Goal: Task Accomplishment & Management: Manage account settings

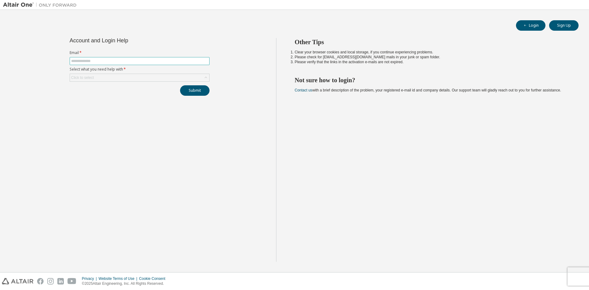
click at [165, 60] on input "text" at bounding box center [139, 61] width 137 height 5
click at [163, 60] on input "text" at bounding box center [139, 61] width 137 height 5
paste input "**********"
type input "**********"
click at [181, 80] on div "Click to select" at bounding box center [139, 77] width 139 height 7
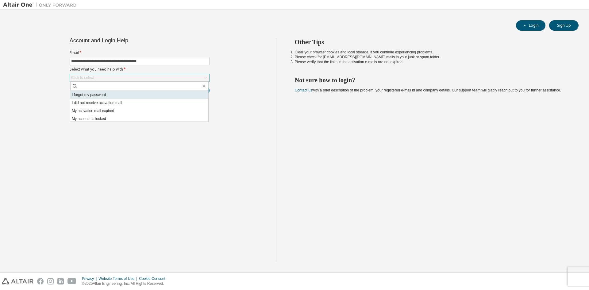
click at [174, 97] on li "I forgot my password" at bounding box center [139, 95] width 138 height 8
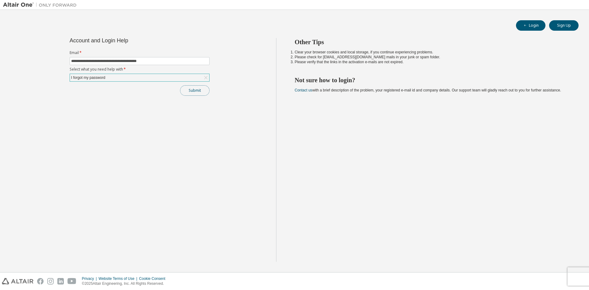
click at [185, 93] on button "Submit" at bounding box center [194, 90] width 29 height 10
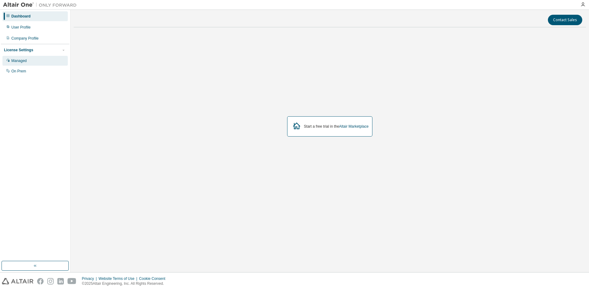
click at [36, 60] on div "Managed" at bounding box center [34, 61] width 65 height 10
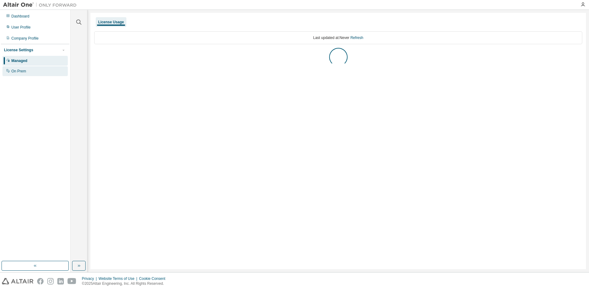
click at [33, 72] on div "On Prem" at bounding box center [34, 71] width 65 height 10
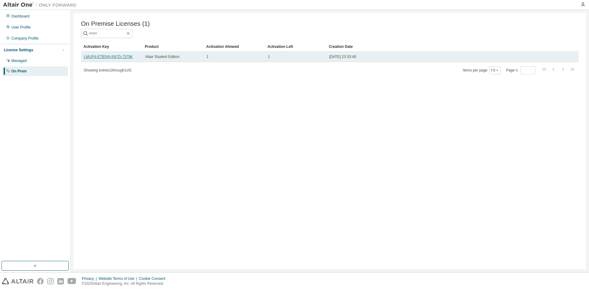
drag, startPoint x: 125, startPoint y: 59, endPoint x: 121, endPoint y: 56, distance: 4.4
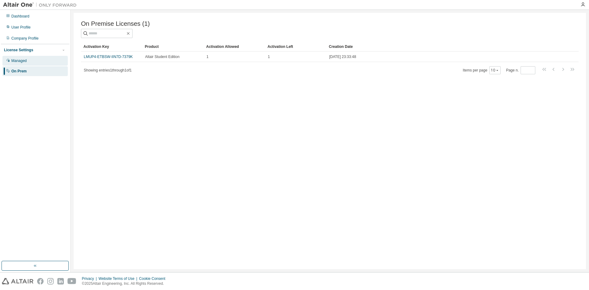
click at [40, 62] on div "Managed" at bounding box center [34, 61] width 65 height 10
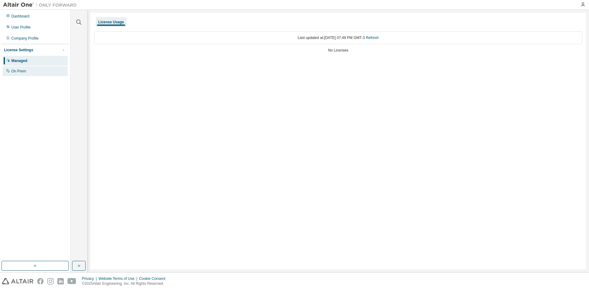
click at [23, 72] on div "On Prem" at bounding box center [18, 71] width 15 height 5
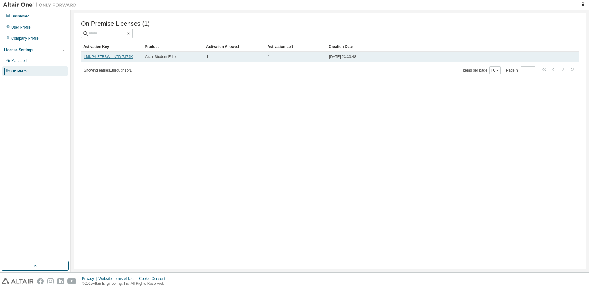
click at [130, 57] on link "LMUP4-ETBSW-IIN7D-7379K" at bounding box center [108, 57] width 49 height 4
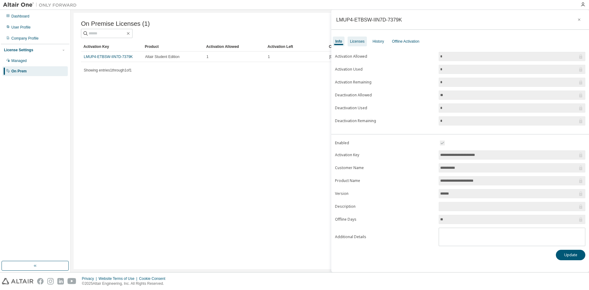
click at [364, 40] on div "Licenses" at bounding box center [357, 42] width 19 height 10
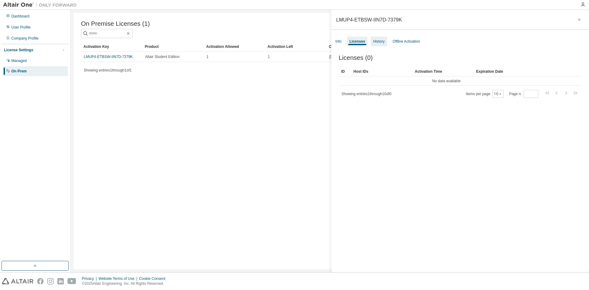
click at [377, 43] on div "History" at bounding box center [378, 41] width 11 height 5
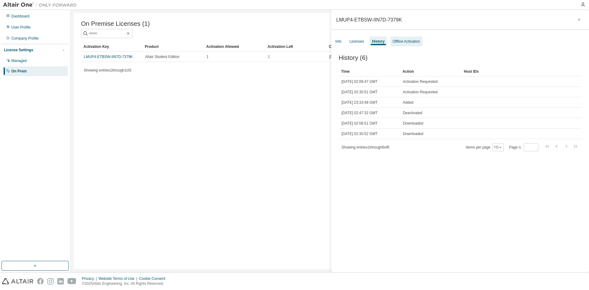
click at [394, 43] on div "Offline Activation" at bounding box center [406, 41] width 27 height 5
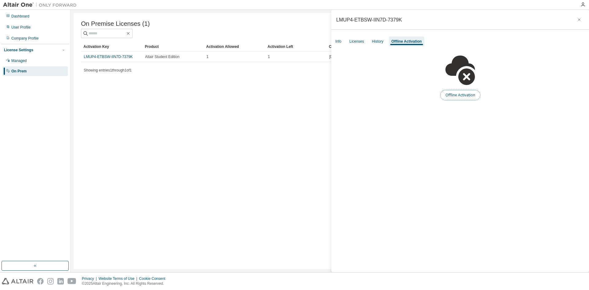
click at [451, 95] on button "Offline Activation" at bounding box center [461, 95] width 40 height 10
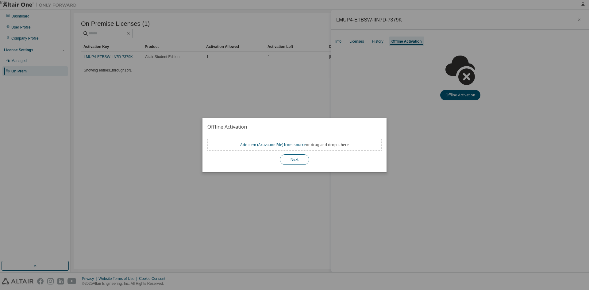
click at [295, 161] on button "Next" at bounding box center [294, 159] width 29 height 10
click at [286, 146] on link "Add item ( Activation File ) from source" at bounding box center [273, 144] width 66 height 5
click at [293, 161] on button "Next" at bounding box center [294, 159] width 29 height 10
click at [390, 80] on div "true" at bounding box center [294, 145] width 589 height 290
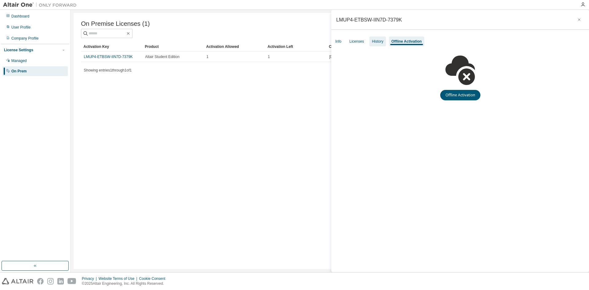
click at [377, 41] on div "History" at bounding box center [377, 41] width 11 height 5
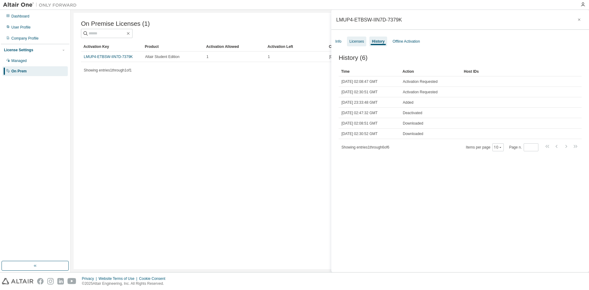
click at [360, 40] on div "Licenses" at bounding box center [357, 41] width 14 height 5
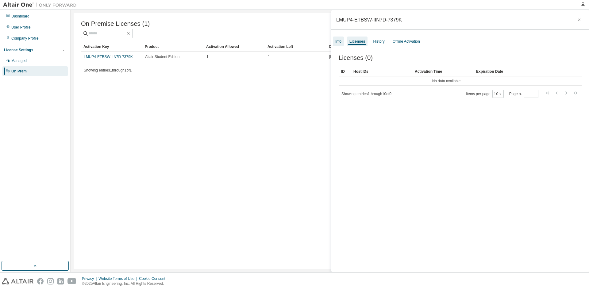
click at [341, 41] on div "Info" at bounding box center [339, 41] width 6 height 5
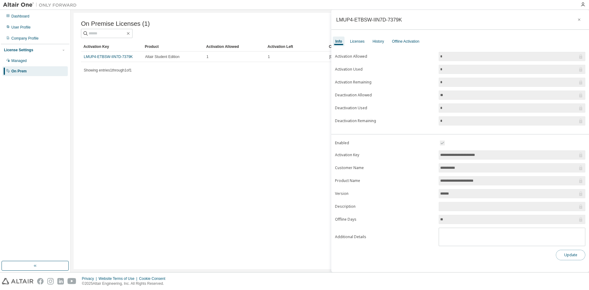
click at [570, 254] on button "Update" at bounding box center [570, 255] width 29 height 10
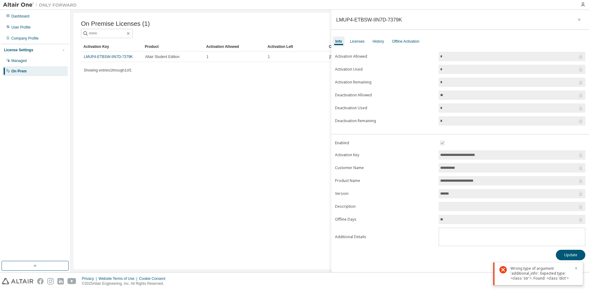
click at [363, 47] on div "Info Licenses History Offline Activation" at bounding box center [461, 41] width 258 height 11
click at [363, 43] on div "Licenses" at bounding box center [357, 41] width 14 height 5
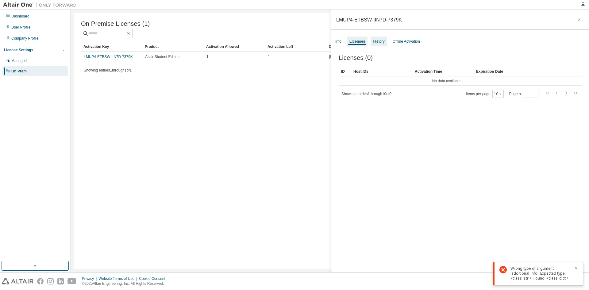
click at [373, 42] on div "History" at bounding box center [378, 41] width 11 height 5
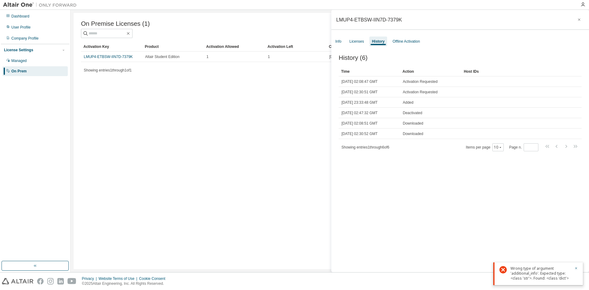
click at [193, 81] on div "On Premise Licenses (1) Clear Load Save Save As Field Operator Value Select fil…" at bounding box center [330, 141] width 513 height 256
click at [41, 35] on div "Company Profile" at bounding box center [34, 38] width 65 height 10
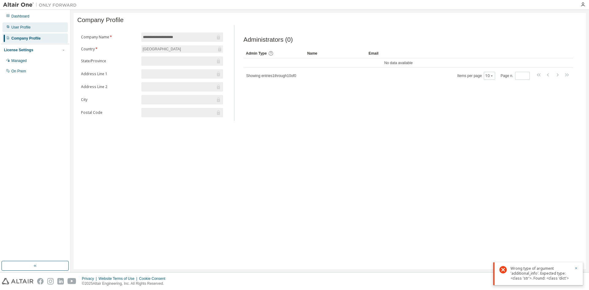
click at [41, 30] on div "User Profile" at bounding box center [34, 27] width 65 height 10
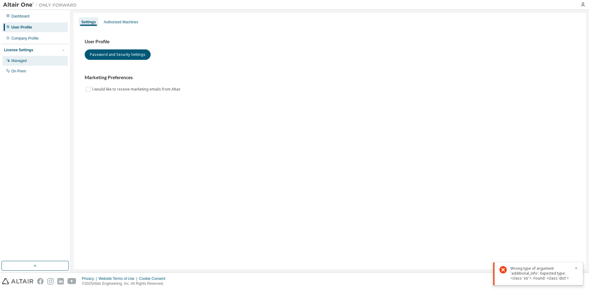
click at [39, 60] on div "Managed" at bounding box center [34, 61] width 65 height 10
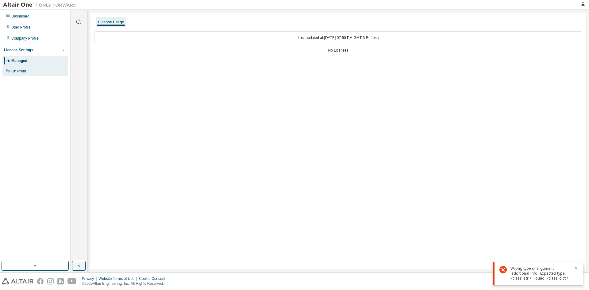
click at [38, 69] on div "On Prem" at bounding box center [34, 71] width 65 height 10
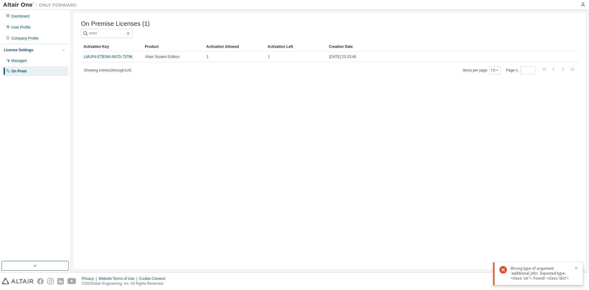
drag, startPoint x: 119, startPoint y: 58, endPoint x: 311, endPoint y: 208, distance: 244.5
click at [311, 209] on div "On Premise Licenses (1) Clear Load Save Save As Field Operator Value Select fil…" at bounding box center [330, 141] width 513 height 256
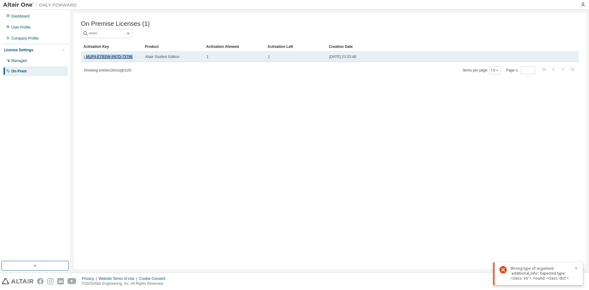
drag, startPoint x: 134, startPoint y: 58, endPoint x: 85, endPoint y: 56, distance: 48.9
click at [85, 56] on div "LMUP4-ETBSW-IIN7D-7379K" at bounding box center [112, 56] width 56 height 5
copy link "MUP4-ETBSW-IIN7D-7379K"
click at [122, 61] on td "LMUP4-ETBSW-IIN7D-7379K" at bounding box center [111, 57] width 61 height 10
click at [125, 59] on link "LMUP4-ETBSW-IIN7D-7379K" at bounding box center [108, 57] width 49 height 4
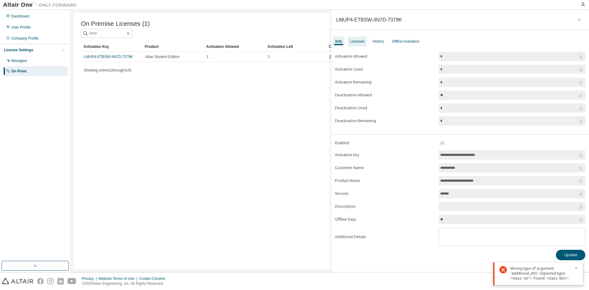
click at [363, 44] on div "Licenses" at bounding box center [357, 42] width 19 height 10
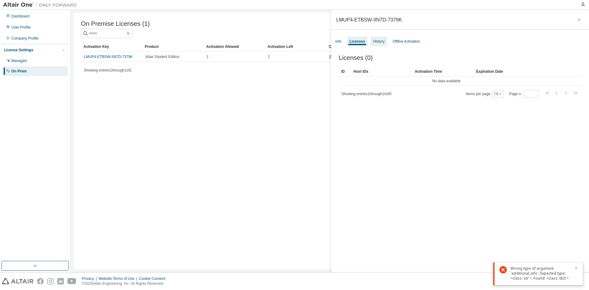
click at [385, 41] on div "History" at bounding box center [379, 42] width 16 height 10
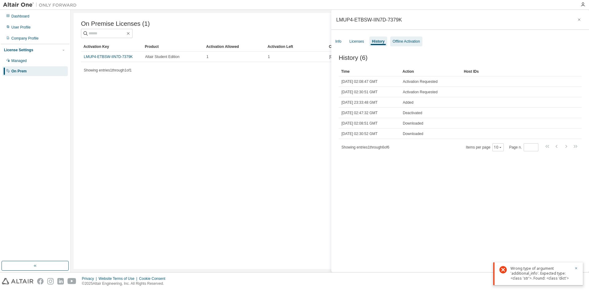
click at [394, 41] on div "Offline Activation" at bounding box center [406, 41] width 27 height 5
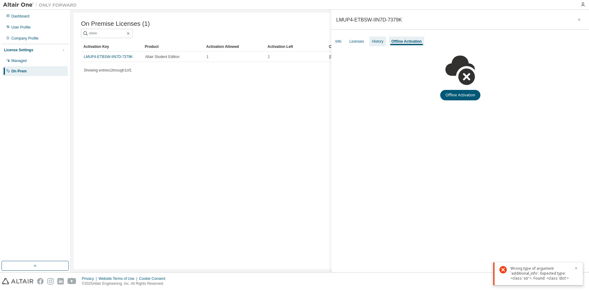
click at [381, 41] on div "History" at bounding box center [377, 41] width 11 height 5
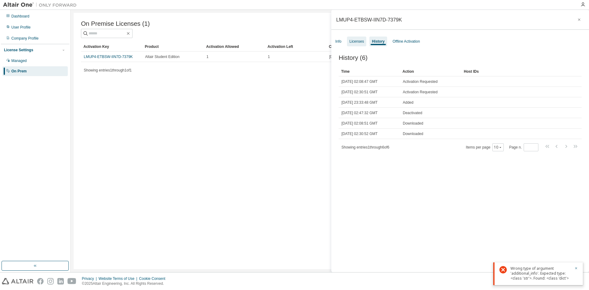
click at [364, 40] on div "Licenses" at bounding box center [356, 42] width 19 height 10
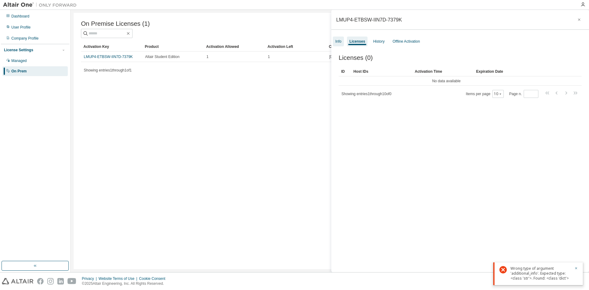
click at [341, 44] on div "Info" at bounding box center [339, 41] width 6 height 5
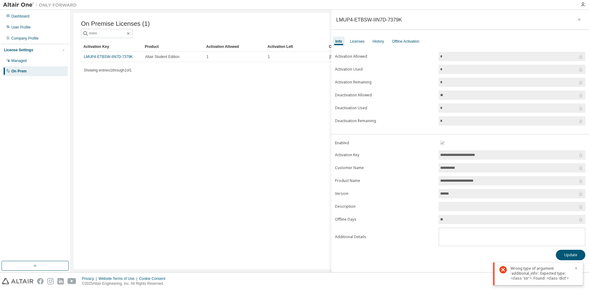
click at [451, 206] on input "text" at bounding box center [510, 207] width 138 height 6
click at [33, 62] on div "Managed" at bounding box center [34, 61] width 65 height 10
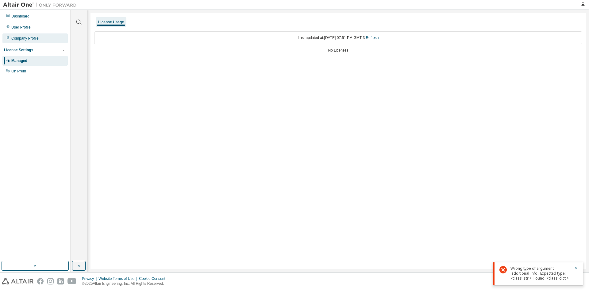
click at [38, 36] on div "Company Profile" at bounding box center [34, 38] width 65 height 10
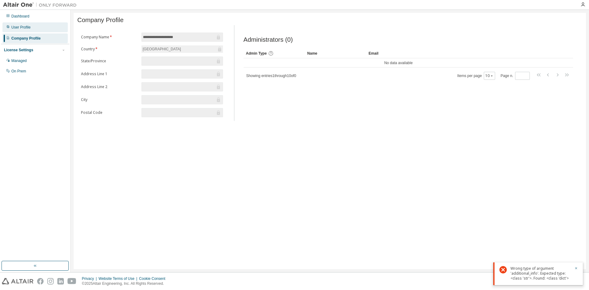
click at [20, 29] on div "User Profile" at bounding box center [20, 27] width 19 height 5
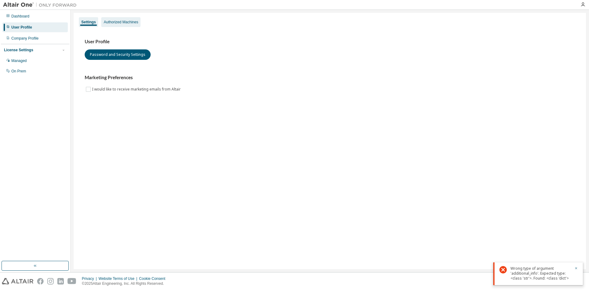
click at [130, 24] on div "Authorized Machines" at bounding box center [121, 22] width 34 height 5
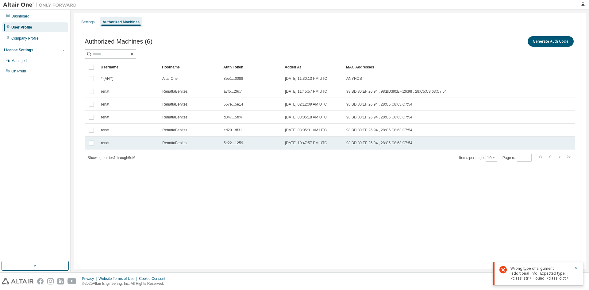
click at [228, 141] on span "5e22...1259" at bounding box center [233, 143] width 19 height 5
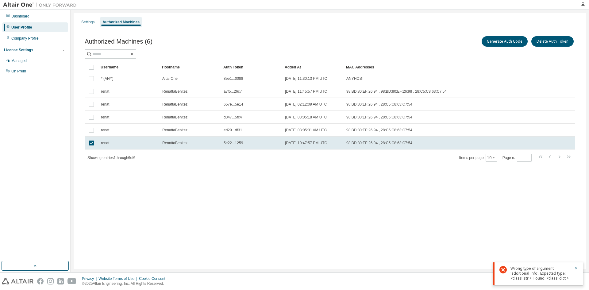
click at [228, 141] on span "5e22...1259" at bounding box center [233, 143] width 19 height 5
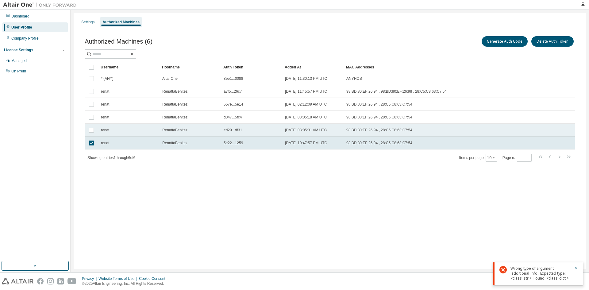
click at [93, 135] on td at bounding box center [92, 130] width 14 height 13
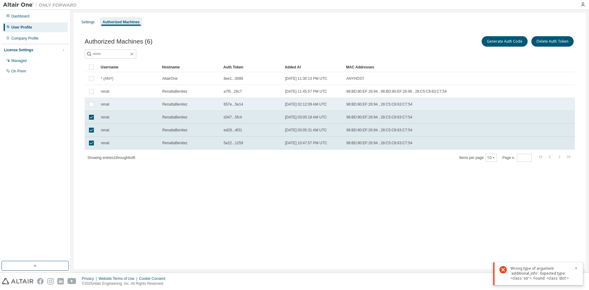
click at [93, 108] on td at bounding box center [92, 104] width 14 height 13
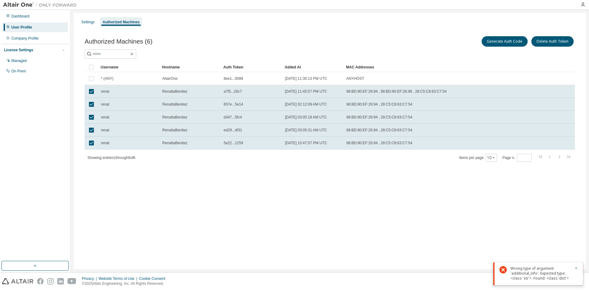
click at [95, 79] on td at bounding box center [92, 78] width 14 height 13
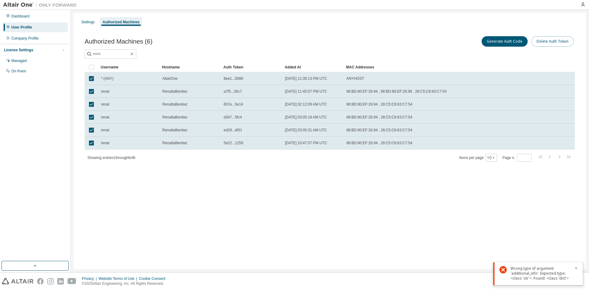
click at [546, 43] on button "Delete Auth Token" at bounding box center [553, 41] width 42 height 10
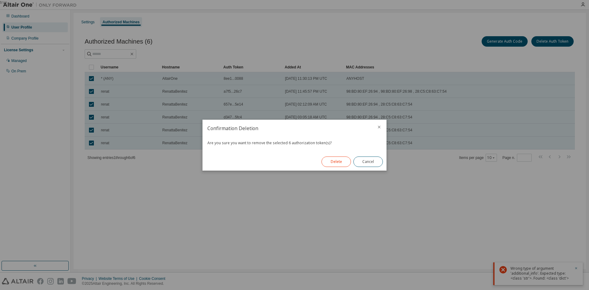
click at [341, 159] on button "Delete" at bounding box center [336, 162] width 29 height 10
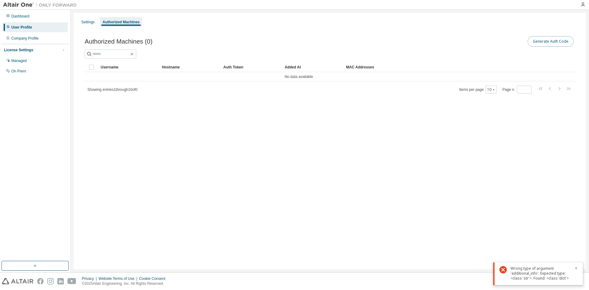
click at [544, 42] on button "Generate Auth Code" at bounding box center [551, 41] width 46 height 10
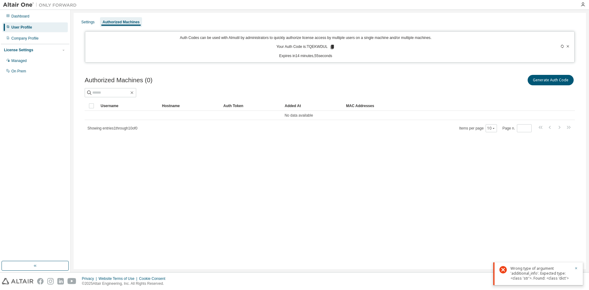
click at [322, 46] on p "Your Auth Code is: TQEKWDUL" at bounding box center [306, 47] width 59 height 6
copy p "TQEKWDUL"
click at [563, 47] on icon at bounding box center [563, 47] width 4 height 4
click at [567, 47] on icon at bounding box center [568, 47] width 4 height 4
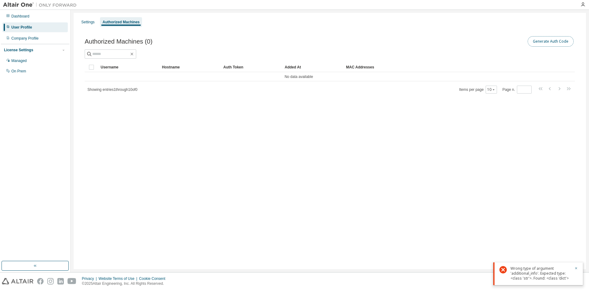
click at [547, 41] on button "Generate Auth Code" at bounding box center [551, 41] width 46 height 10
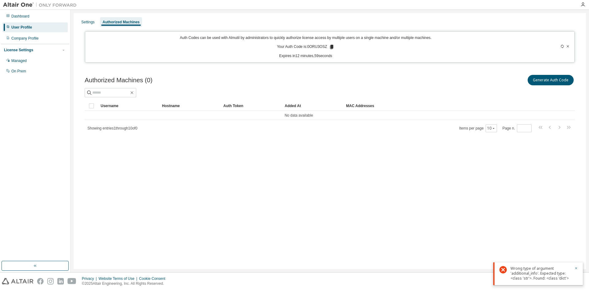
click at [320, 47] on p "Your Auth Code is: 0ORU3OSZ" at bounding box center [306, 47] width 58 height 6
copy p "0ORU3OSZ"
click at [570, 47] on icon at bounding box center [568, 47] width 4 height 4
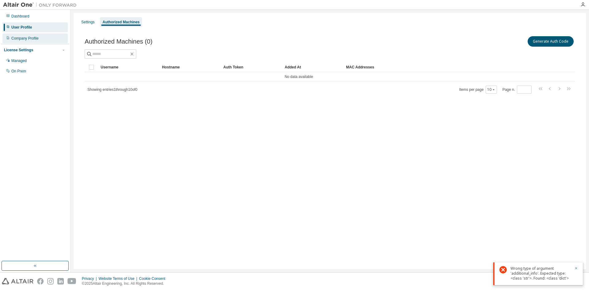
click at [40, 41] on div "Company Profile" at bounding box center [34, 38] width 65 height 10
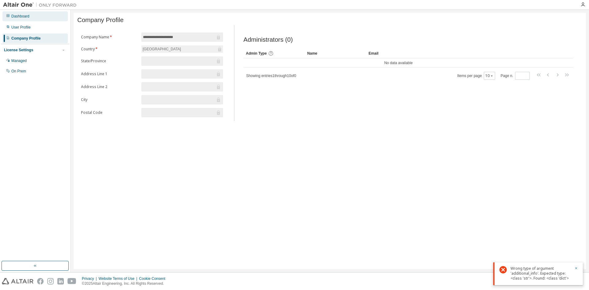
click at [49, 16] on div "Dashboard" at bounding box center [34, 16] width 65 height 10
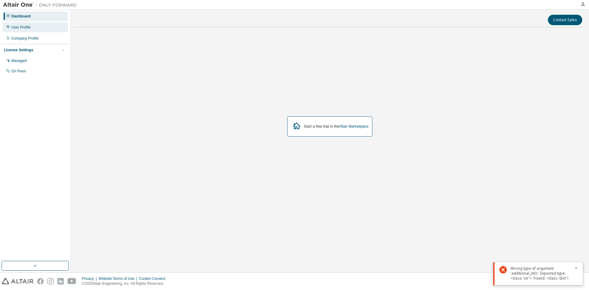
click at [36, 25] on div "User Profile" at bounding box center [34, 27] width 65 height 10
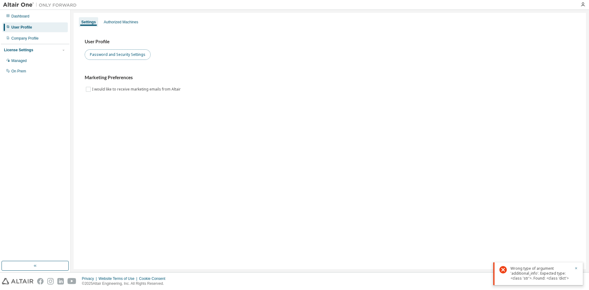
click at [115, 56] on button "Password and Security Settings" at bounding box center [118, 54] width 66 height 10
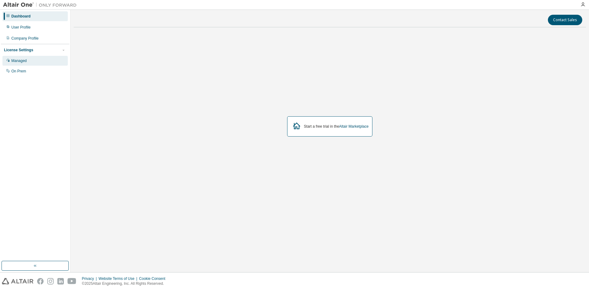
click at [47, 65] on div "Managed" at bounding box center [34, 61] width 65 height 10
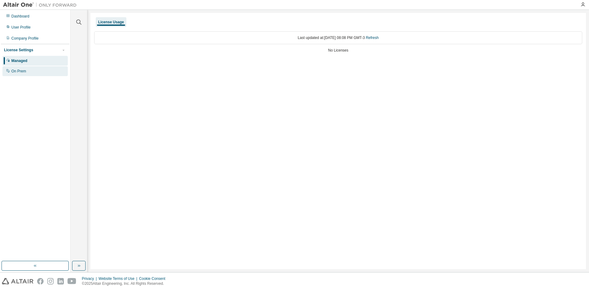
click at [48, 72] on div "On Prem" at bounding box center [34, 71] width 65 height 10
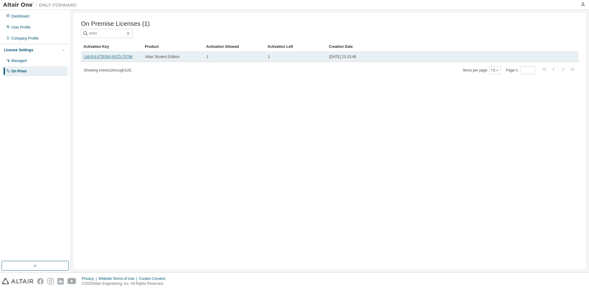
click at [123, 56] on link "LMUP4-ETBSW-IIN7D-7379K" at bounding box center [108, 57] width 49 height 4
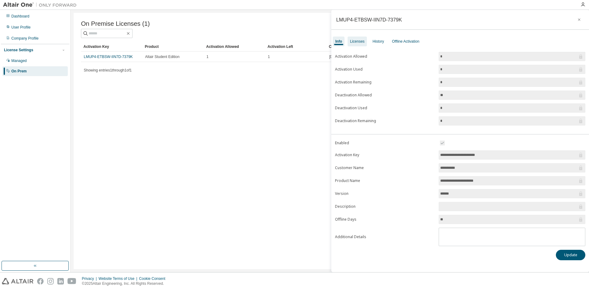
click at [354, 43] on div "Licenses" at bounding box center [357, 41] width 14 height 5
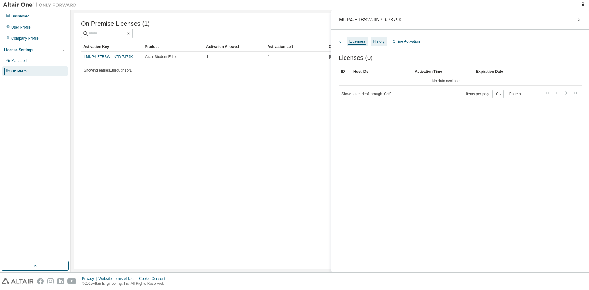
click at [375, 44] on div "History" at bounding box center [379, 42] width 16 height 10
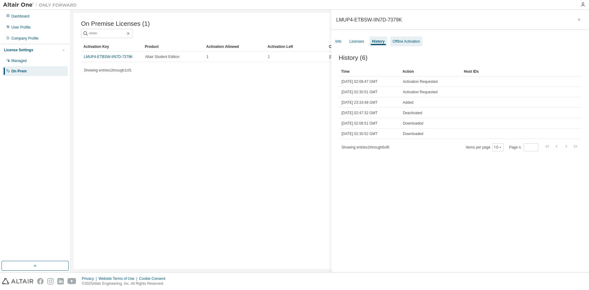
click at [397, 42] on div "Offline Activation" at bounding box center [406, 41] width 27 height 5
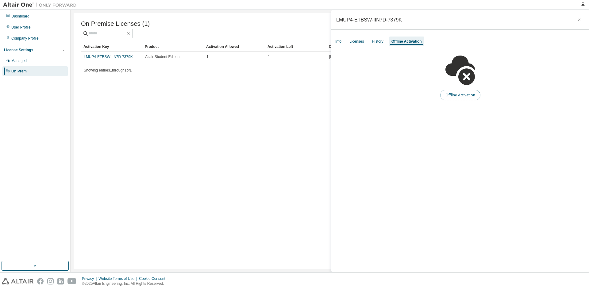
click at [459, 96] on button "Offline Activation" at bounding box center [461, 95] width 40 height 10
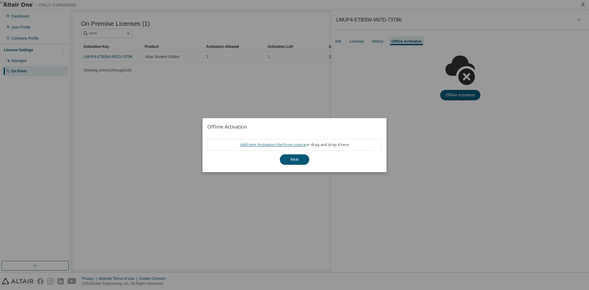
click at [298, 146] on link "Add item ( Activation File ) from source" at bounding box center [273, 144] width 66 height 5
click at [296, 160] on button "Next" at bounding box center [294, 159] width 29 height 10
click at [386, 102] on div "true" at bounding box center [294, 145] width 589 height 290
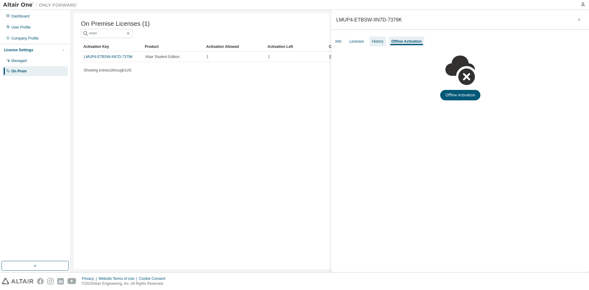
click at [382, 39] on div "History" at bounding box center [378, 42] width 16 height 10
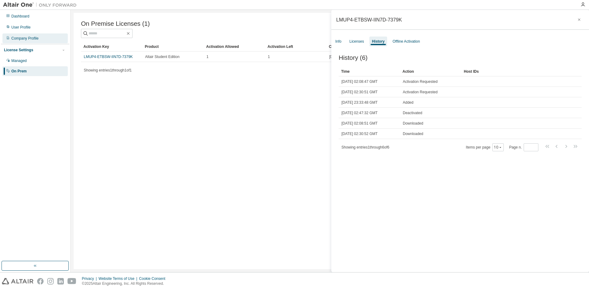
click at [33, 36] on div "Company Profile" at bounding box center [24, 38] width 27 height 5
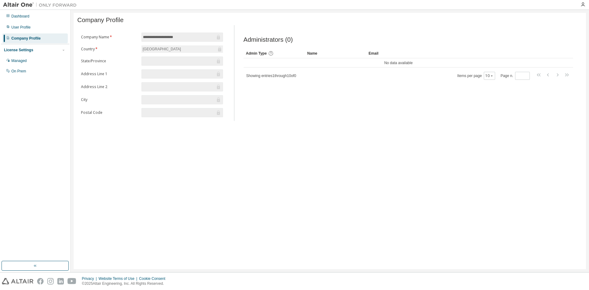
click at [189, 46] on form "**********" at bounding box center [152, 75] width 142 height 85
click at [173, 52] on div "Spain" at bounding box center [183, 48] width 82 height 7
click at [64, 29] on div "User Profile" at bounding box center [34, 27] width 65 height 10
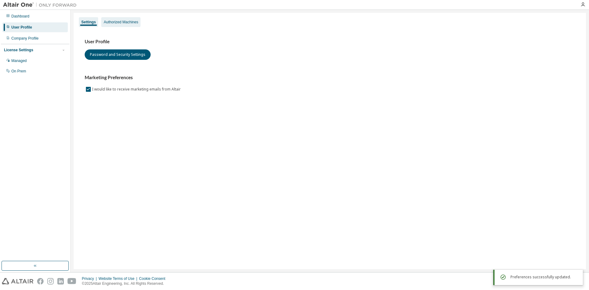
click at [127, 23] on div "Authorized Machines" at bounding box center [121, 22] width 34 height 5
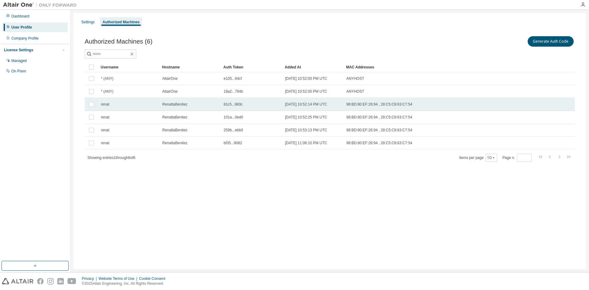
click at [240, 101] on td "81c5...983c" at bounding box center [251, 104] width 61 height 13
click at [515, 44] on button "Generate Auth Code" at bounding box center [505, 41] width 46 height 10
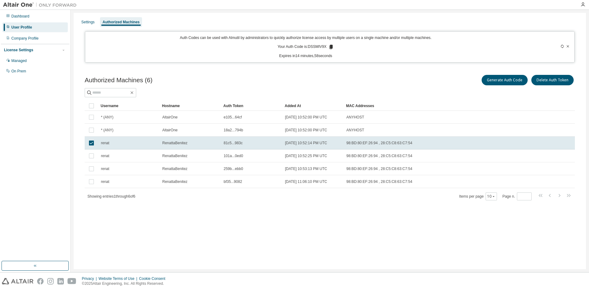
click at [312, 46] on p "Your Auth Code is: DSSMIV9X" at bounding box center [306, 47] width 56 height 6
copy p "DSSMIV9X"
click at [230, 143] on span "81c5...983c" at bounding box center [233, 143] width 19 height 5
